Goal: Task Accomplishment & Management: Manage account settings

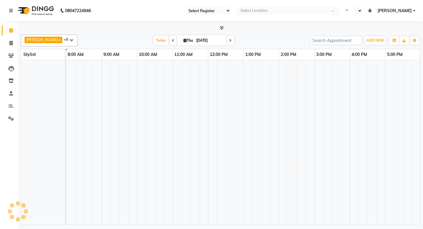
select select "92"
select select "en"
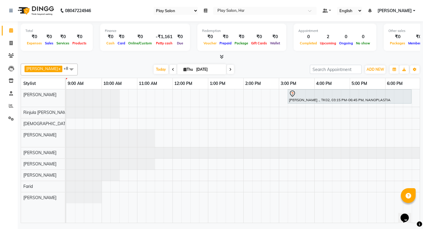
click at [301, 97] on div "[PERSON_NAME] ., TK02, 03:15 PM-06:45 PM, NANOPLASTIA" at bounding box center [350, 96] width 123 height 12
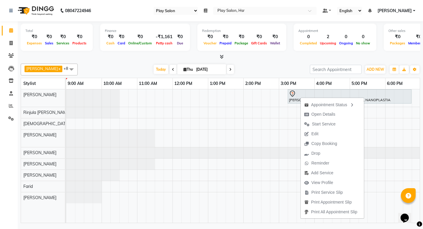
click at [275, 64] on div "Amaan Ali x Dipen Subba x Farid x Kiran Limbu x Rajani Baraily x Rasmita Das x …" at bounding box center [221, 70] width 400 height 12
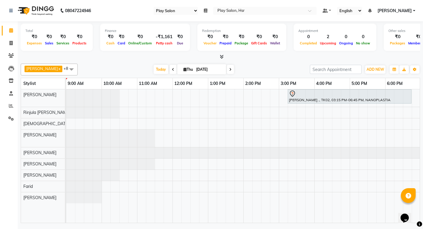
click at [275, 64] on div "Amaan Ali x Dipen Subba x Farid x Kiran Limbu x Rajani Baraily x Rasmita Das x …" at bounding box center [221, 70] width 400 height 12
click at [154, 66] on span "Today" at bounding box center [161, 69] width 15 height 9
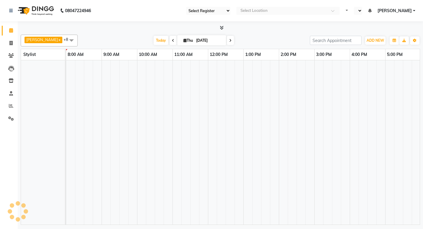
select select "92"
select select "en"
select select "92"
select select "en"
select select "92"
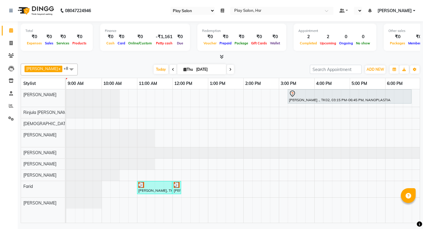
select select "en"
click at [141, 185] on img at bounding box center [141, 185] width 6 height 6
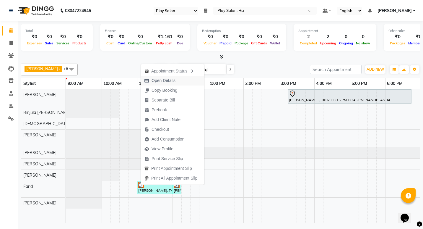
click at [158, 77] on span "Open Details" at bounding box center [160, 81] width 38 height 10
select select "3"
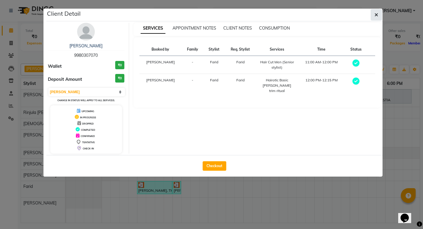
click at [374, 15] on button "button" at bounding box center [376, 14] width 11 height 11
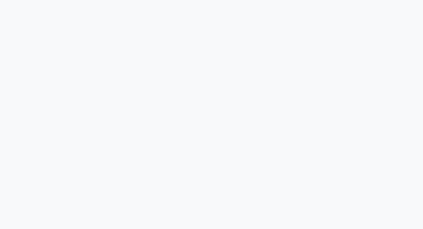
select select "92"
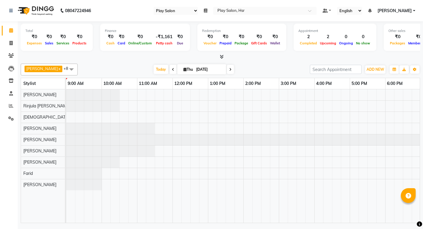
select select "92"
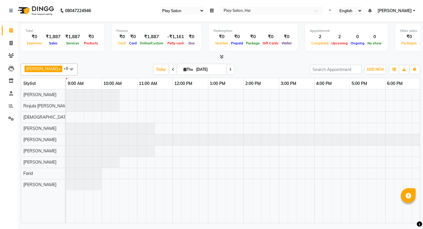
select select "92"
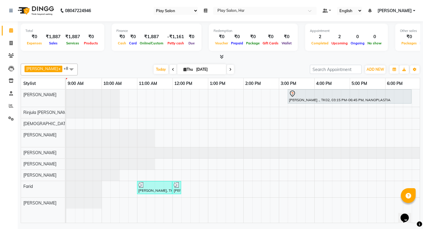
click at [17, 4] on img at bounding box center [35, 10] width 40 height 17
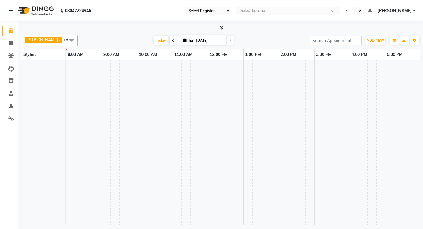
select select "92"
select select "en"
